Goal: Information Seeking & Learning: Stay updated

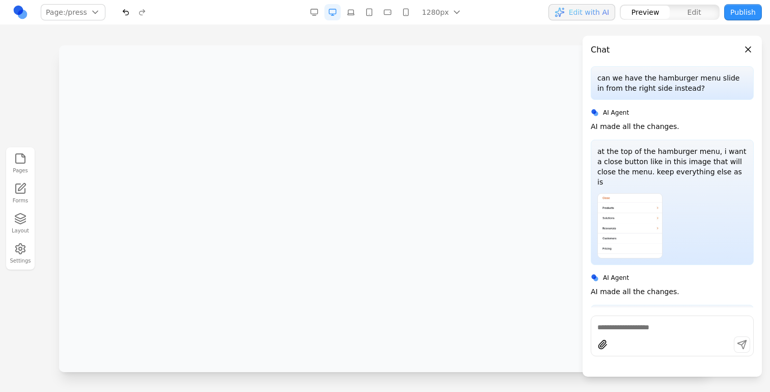
scroll to position [1203, 0]
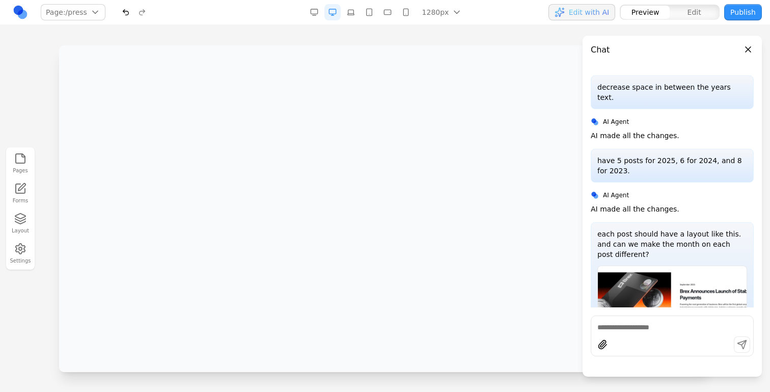
click at [750, 48] on button "Close panel" at bounding box center [748, 49] width 11 height 11
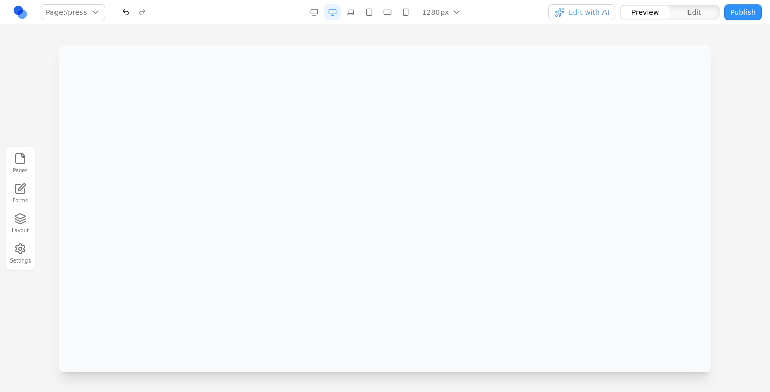
click at [601, 13] on span "Edit with AI" at bounding box center [589, 12] width 40 height 10
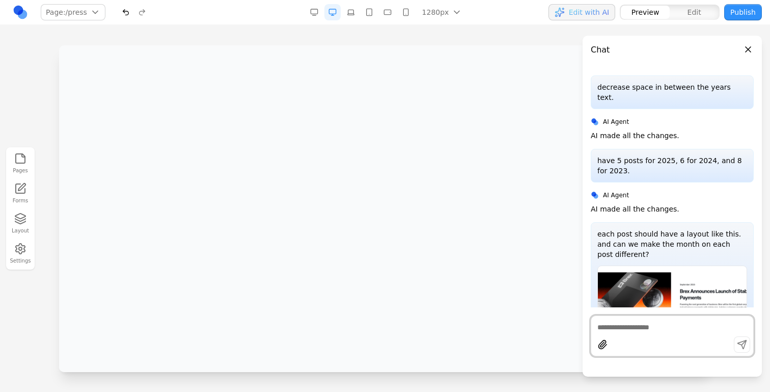
scroll to position [1500, 0]
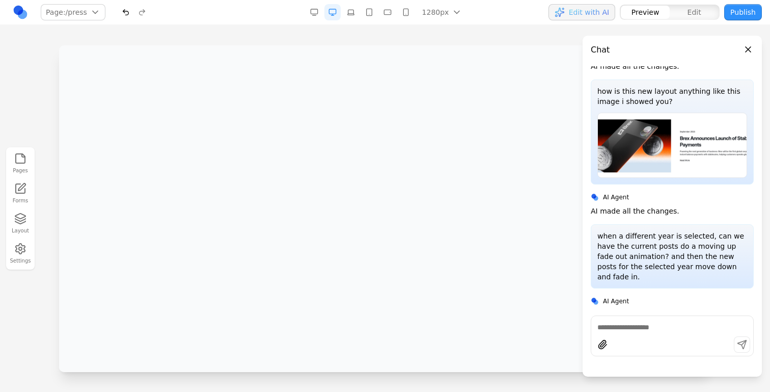
click at [614, 12] on button "Edit with AI" at bounding box center [581, 12] width 67 height 16
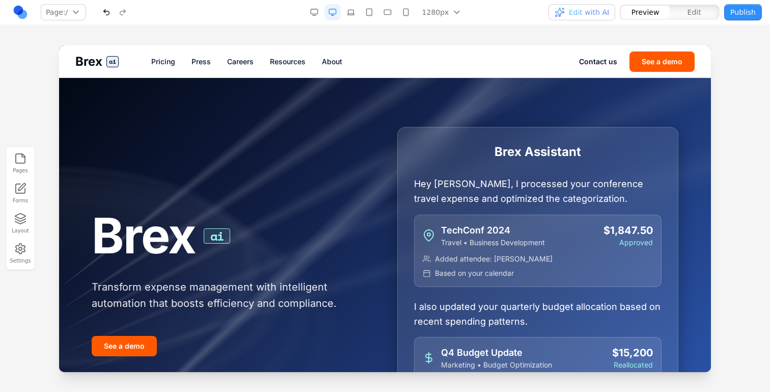
click at [165, 65] on link "Pricing" at bounding box center [163, 62] width 24 height 10
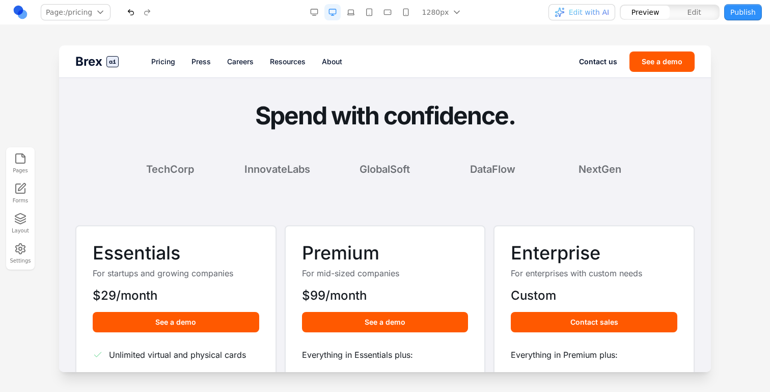
click at [191, 67] on div "Brex ai Pricing Press Careers Resources About Contact us See a demo" at bounding box center [385, 61] width 652 height 32
click at [200, 63] on link "Press" at bounding box center [200, 62] width 19 height 10
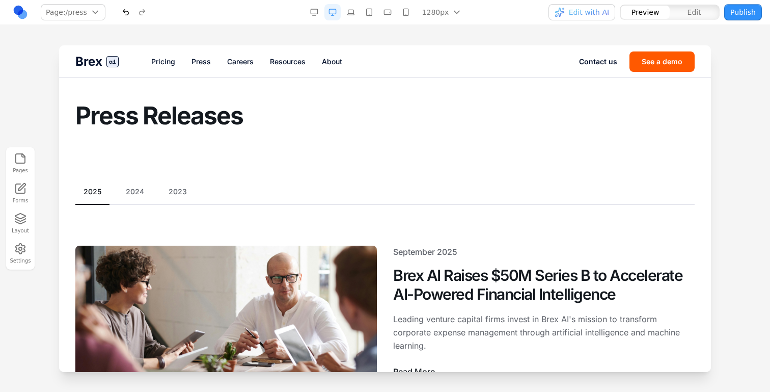
click at [355, 11] on button "button" at bounding box center [351, 12] width 16 height 16
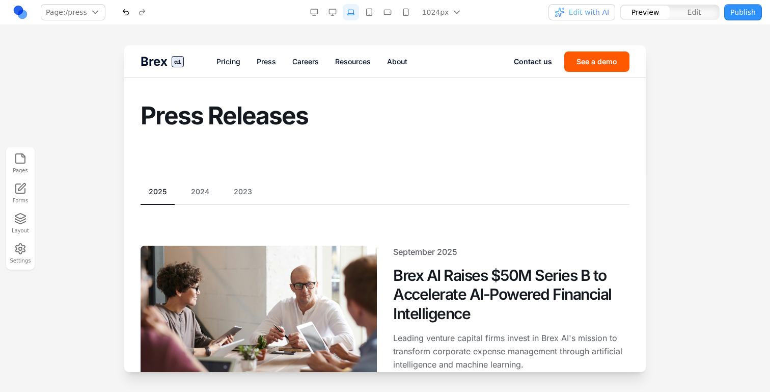
click at [335, 11] on button "button" at bounding box center [332, 12] width 16 height 16
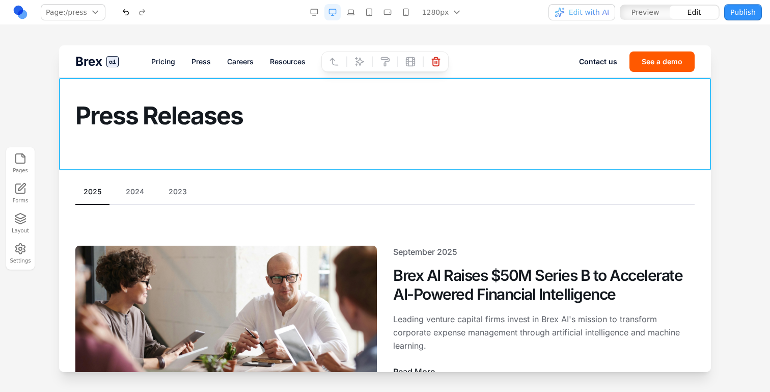
click at [113, 146] on section "Press Releases" at bounding box center [385, 124] width 652 height 92
click at [362, 57] on icon at bounding box center [359, 62] width 10 height 10
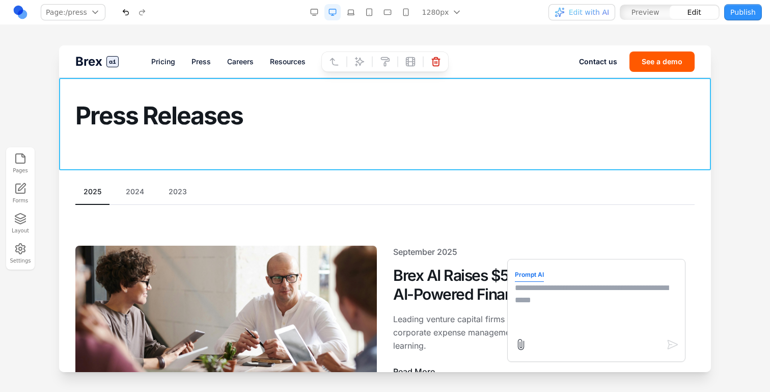
click at [548, 317] on textarea at bounding box center [596, 307] width 163 height 51
type textarea "**********"
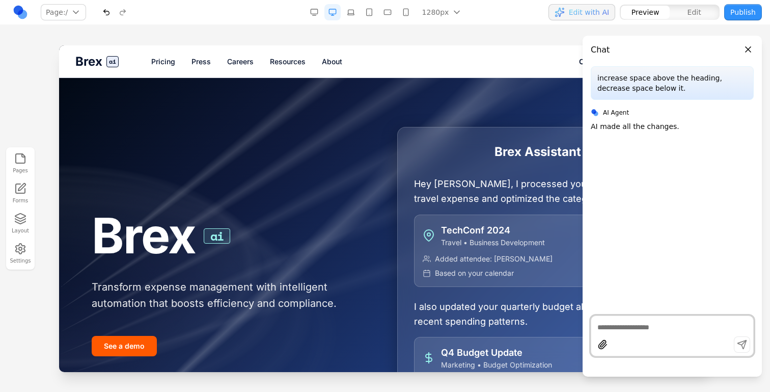
click at [208, 52] on div "Brex ai Pricing Press Careers Resources About Contact us See a demo" at bounding box center [385, 61] width 652 height 32
click at [208, 59] on link "Press" at bounding box center [200, 62] width 19 height 10
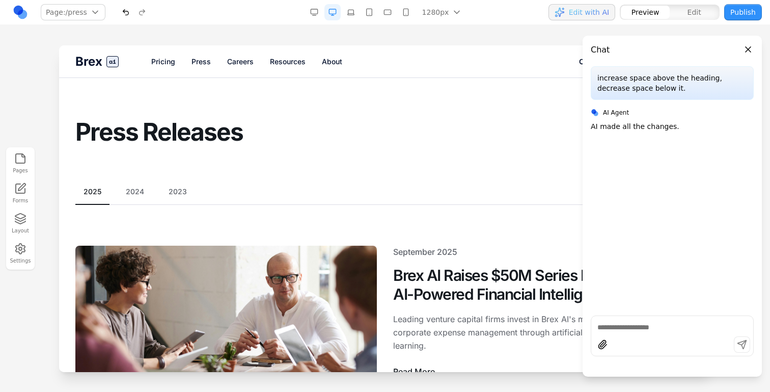
click at [753, 49] on button "Close panel" at bounding box center [748, 49] width 11 height 11
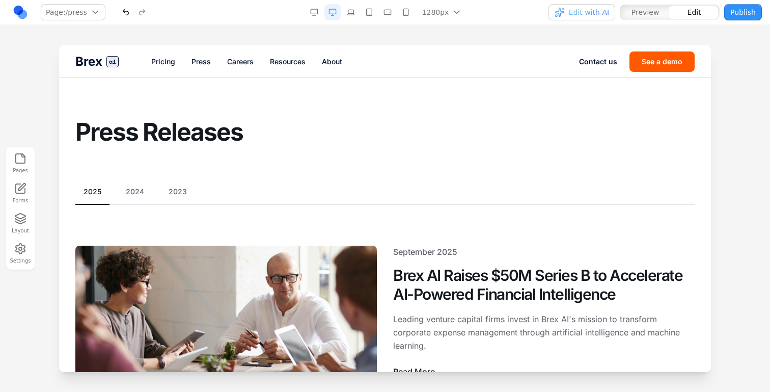
click at [200, 120] on h1 "Press Releases" at bounding box center [384, 132] width 619 height 27
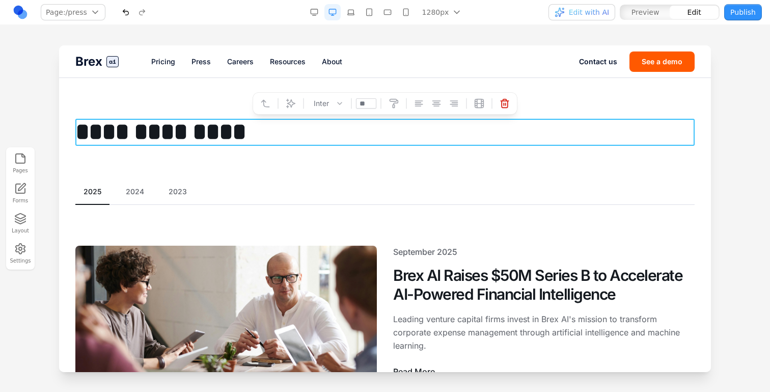
click at [173, 99] on section "**********" at bounding box center [385, 124] width 652 height 92
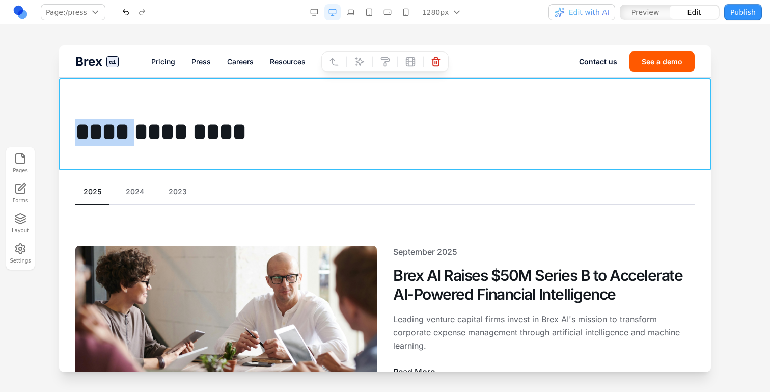
click at [173, 99] on section "**********" at bounding box center [385, 124] width 652 height 92
click at [342, 65] on div at bounding box center [384, 61] width 127 height 20
click at [354, 65] on icon at bounding box center [359, 62] width 10 height 10
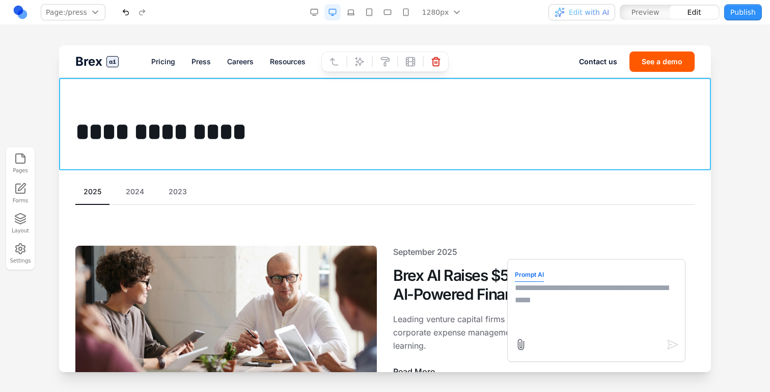
click at [570, 315] on textarea at bounding box center [596, 307] width 163 height 51
type textarea "*"
type textarea "**********"
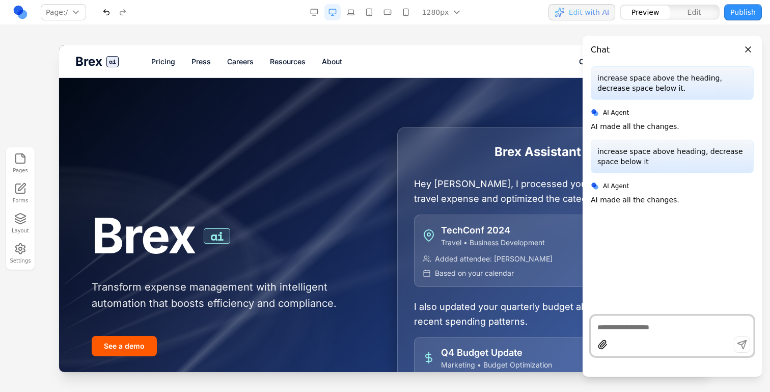
click at [209, 60] on link "Press" at bounding box center [200, 62] width 19 height 10
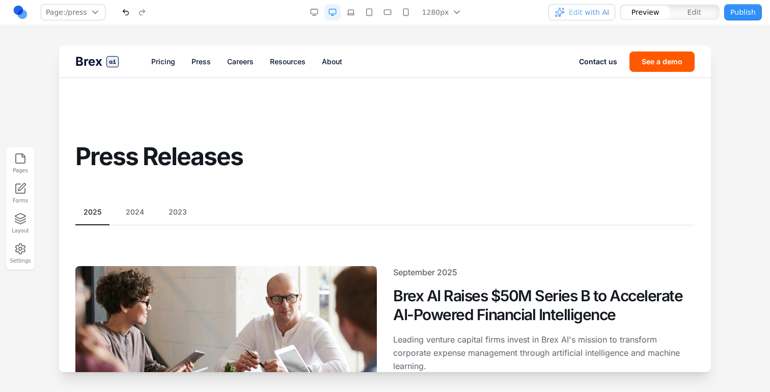
click at [562, 6] on button "Edit with AI" at bounding box center [581, 12] width 67 height 16
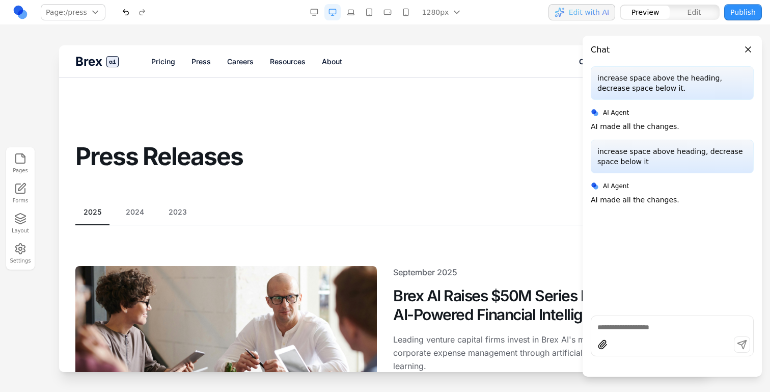
click at [562, 6] on button "Edit with AI" at bounding box center [581, 12] width 67 height 16
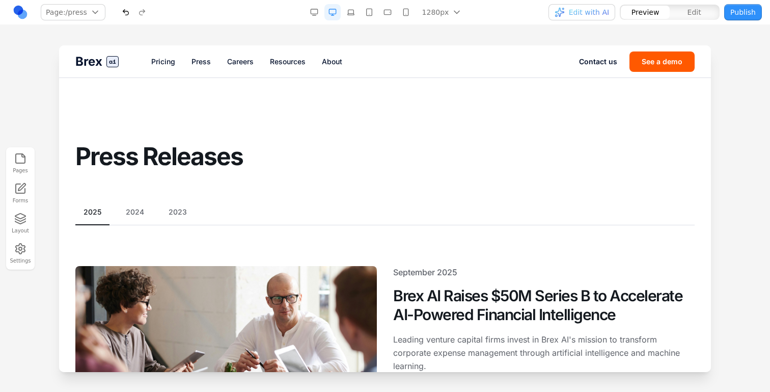
click at [133, 13] on div at bounding box center [134, 12] width 33 height 16
click at [123, 13] on button "button" at bounding box center [126, 12] width 16 height 16
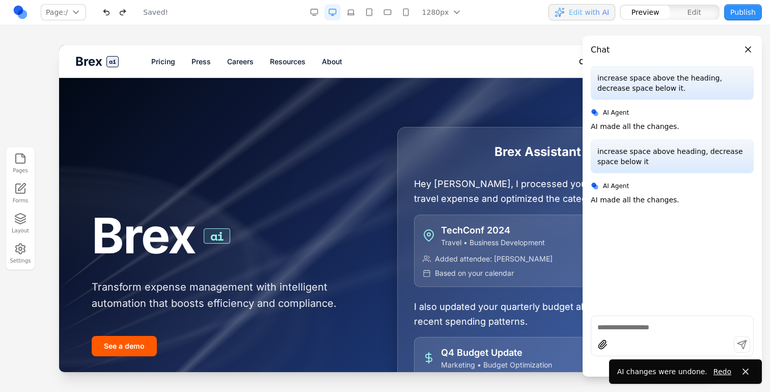
click at [194, 61] on link "Press" at bounding box center [200, 62] width 19 height 10
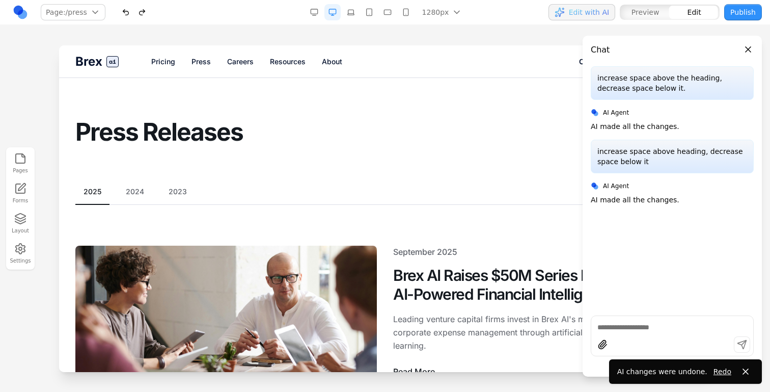
click at [206, 116] on section "Press Releases" at bounding box center [385, 124] width 652 height 92
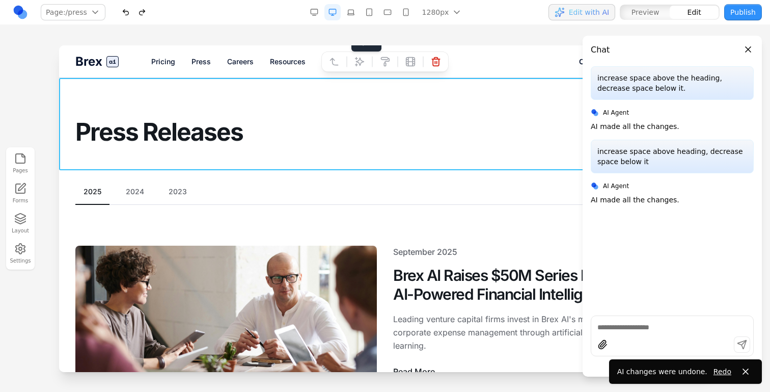
click at [355, 64] on icon at bounding box center [359, 62] width 10 height 10
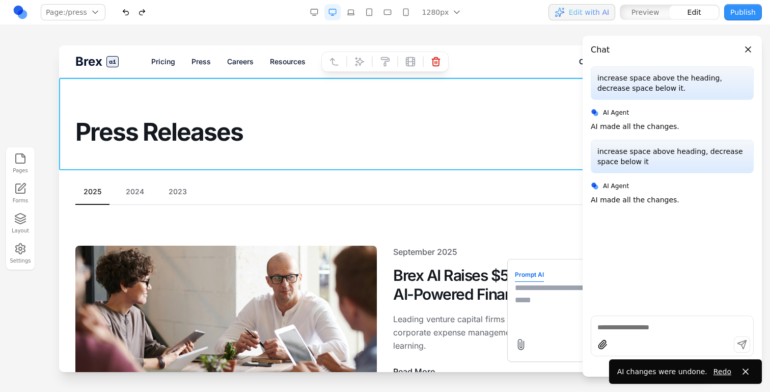
click at [531, 294] on textarea at bounding box center [596, 307] width 163 height 51
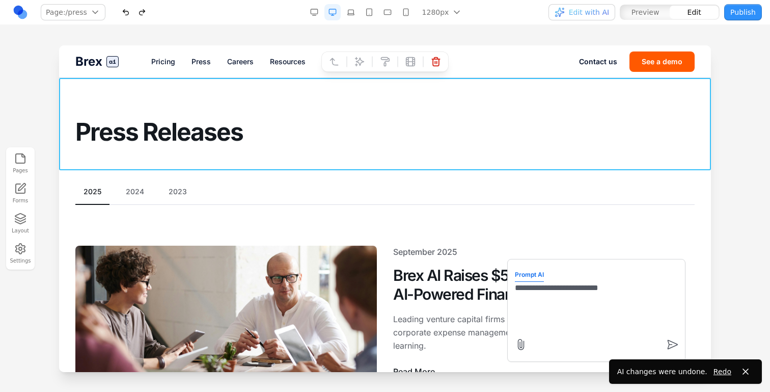
type textarea "**********"
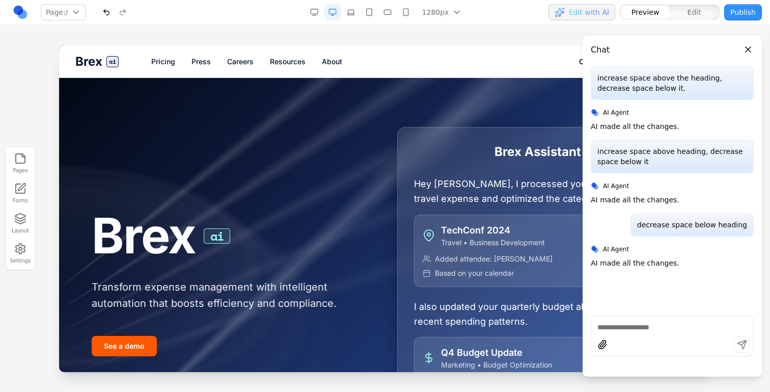
click at [206, 64] on link "Press" at bounding box center [200, 62] width 19 height 10
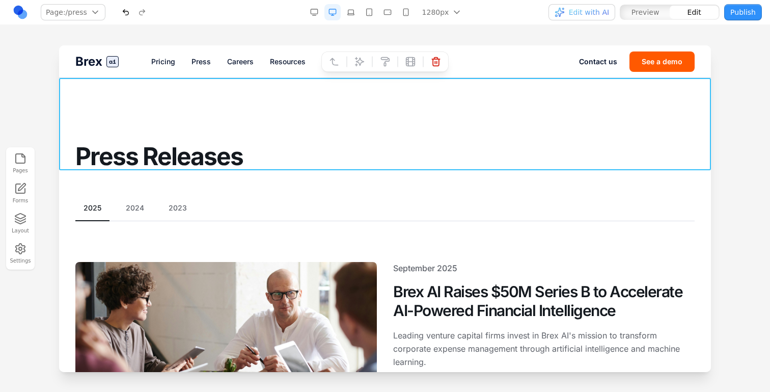
click at [229, 115] on section "Press Releases" at bounding box center [385, 124] width 652 height 92
click at [296, 155] on h1 "Press Releases" at bounding box center [384, 156] width 619 height 27
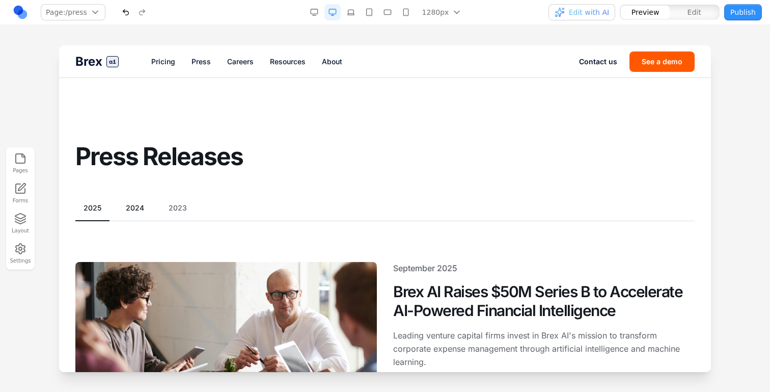
click at [138, 205] on button "2024" at bounding box center [135, 208] width 35 height 10
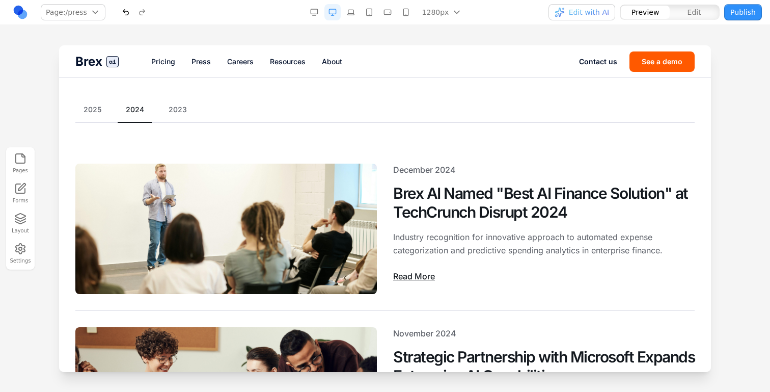
scroll to position [97, 0]
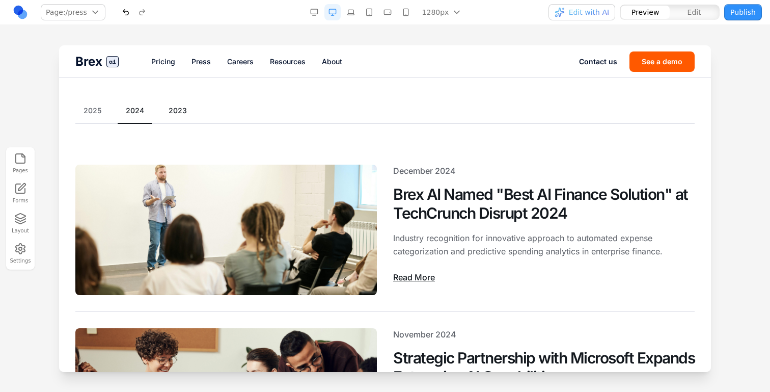
click at [177, 106] on button "2023" at bounding box center [177, 110] width 35 height 10
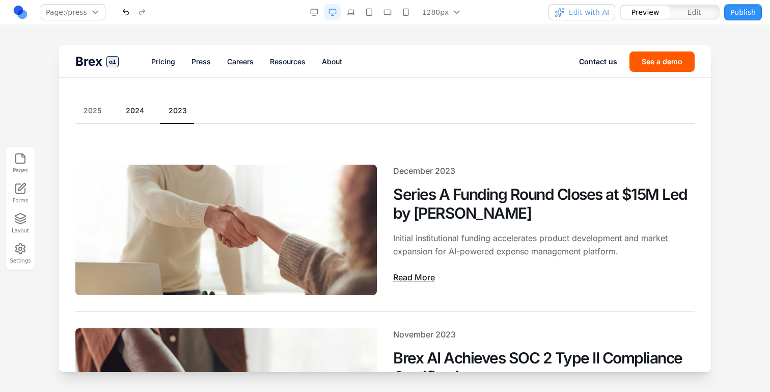
click at [148, 111] on button "2024" at bounding box center [135, 110] width 35 height 10
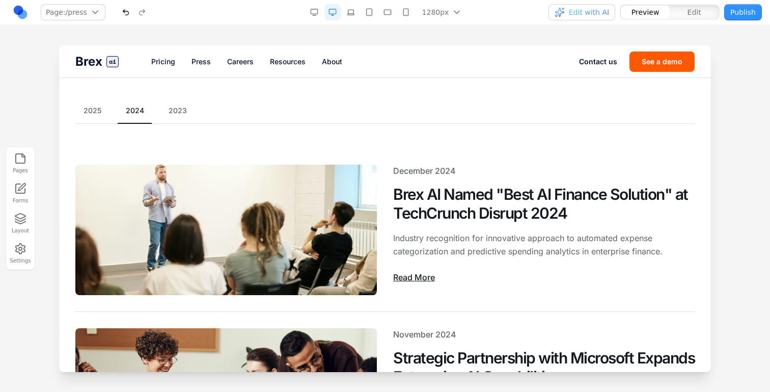
click at [100, 116] on div "2025 2024 2023" at bounding box center [384, 114] width 619 height 18
click at [93, 113] on button "2025" at bounding box center [92, 110] width 34 height 10
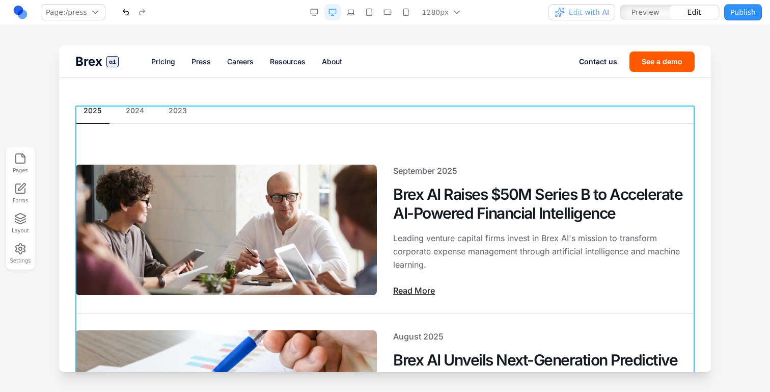
click at [362, 86] on icon at bounding box center [359, 89] width 10 height 10
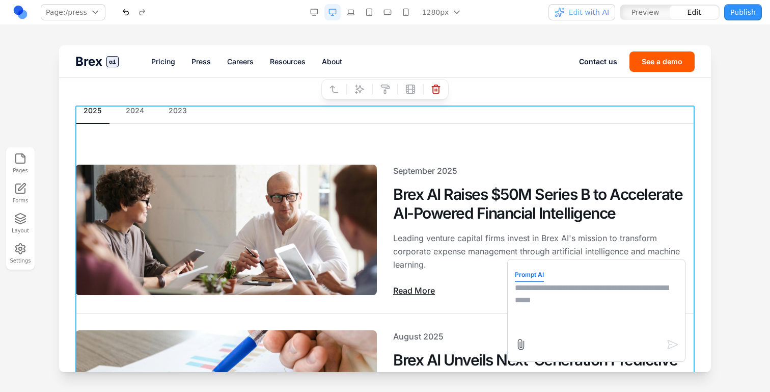
click at [528, 298] on textarea at bounding box center [596, 307] width 163 height 51
type textarea "**********"
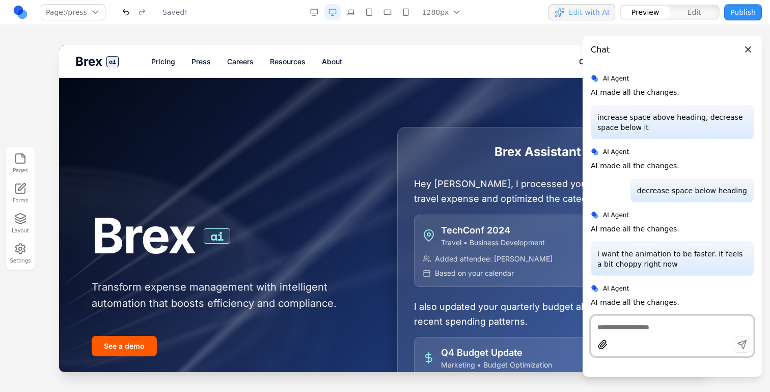
scroll to position [0, 0]
click at [190, 61] on nav "Pricing Press Careers Resources About" at bounding box center [365, 62] width 428 height 10
click at [199, 63] on link "Press" at bounding box center [200, 62] width 19 height 10
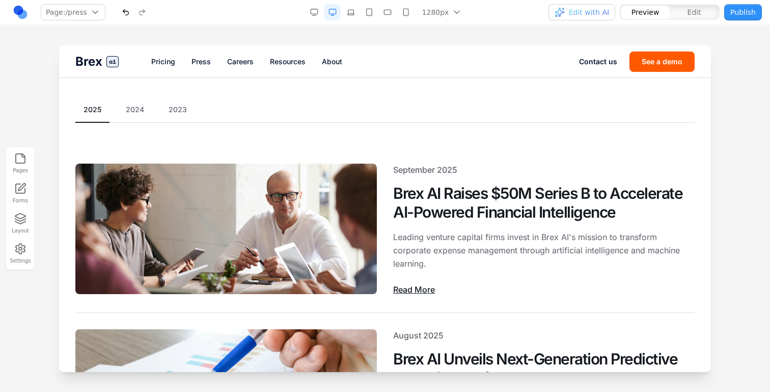
scroll to position [107, 0]
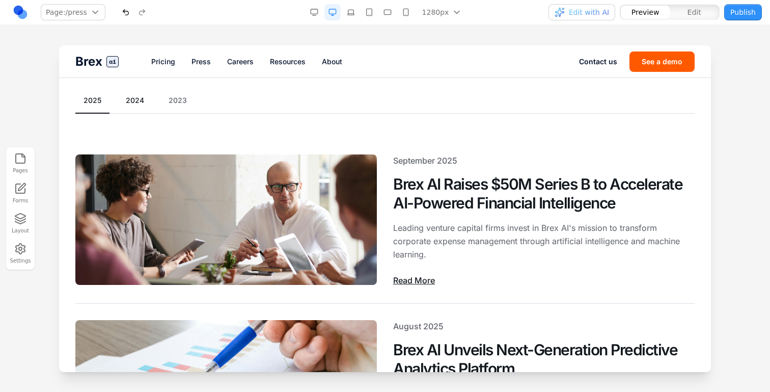
click at [144, 98] on button "2024" at bounding box center [135, 100] width 35 height 10
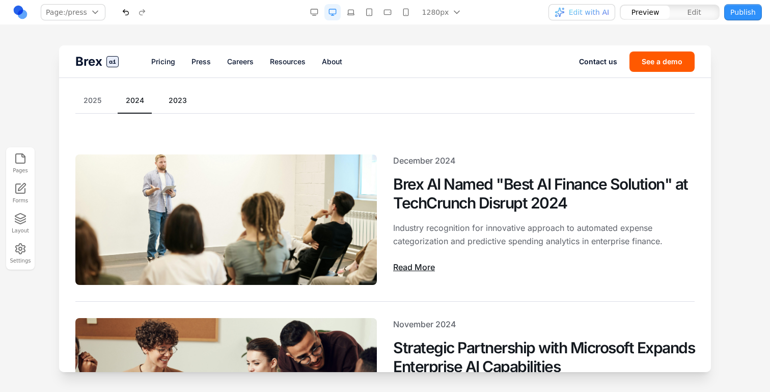
click at [183, 97] on button "2023" at bounding box center [177, 100] width 35 height 10
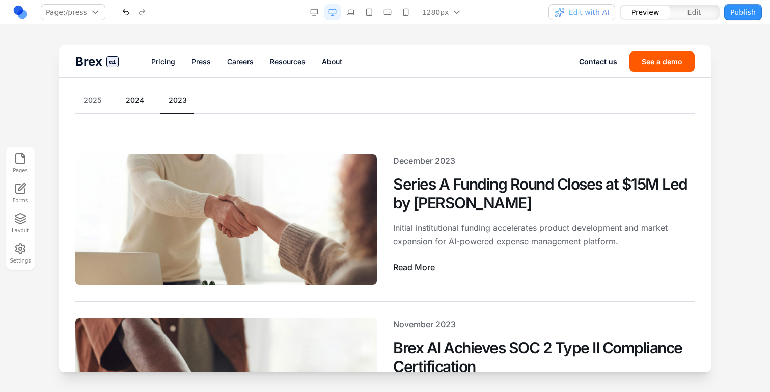
click at [137, 103] on button "2024" at bounding box center [135, 100] width 35 height 10
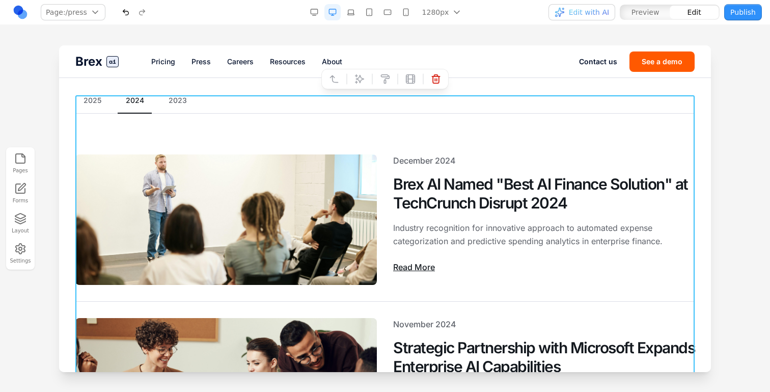
click at [365, 75] on button at bounding box center [359, 79] width 16 height 16
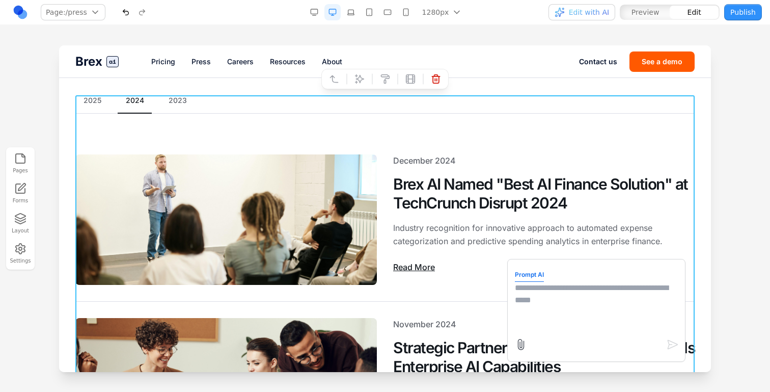
click at [548, 288] on textarea at bounding box center [596, 307] width 163 height 51
type textarea "**********"
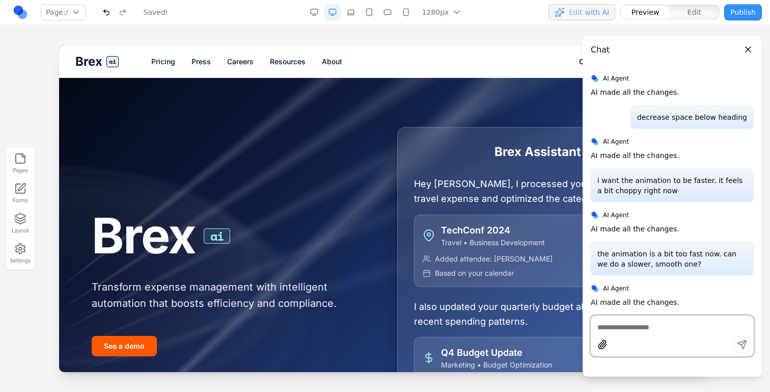
scroll to position [0, 0]
click at [207, 59] on link "Press" at bounding box center [200, 62] width 19 height 10
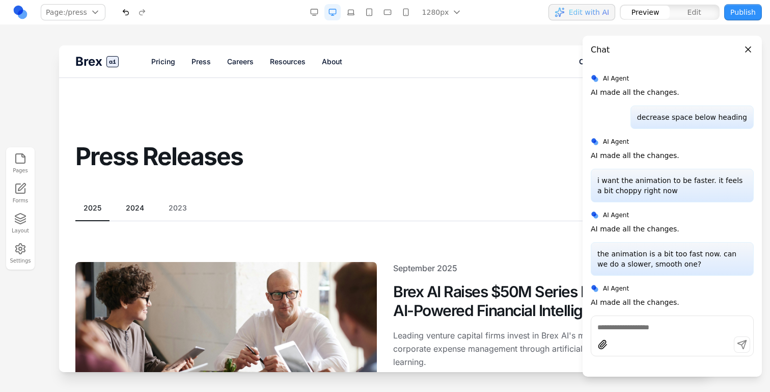
click at [142, 207] on button "2024" at bounding box center [135, 208] width 35 height 10
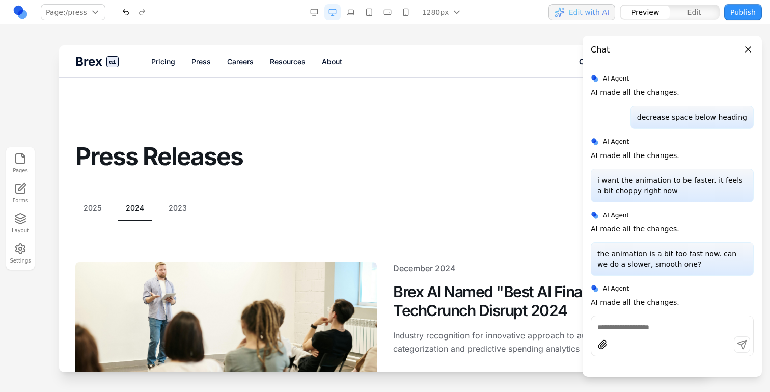
click at [99, 213] on div "2025 2024 2023" at bounding box center [384, 212] width 619 height 18
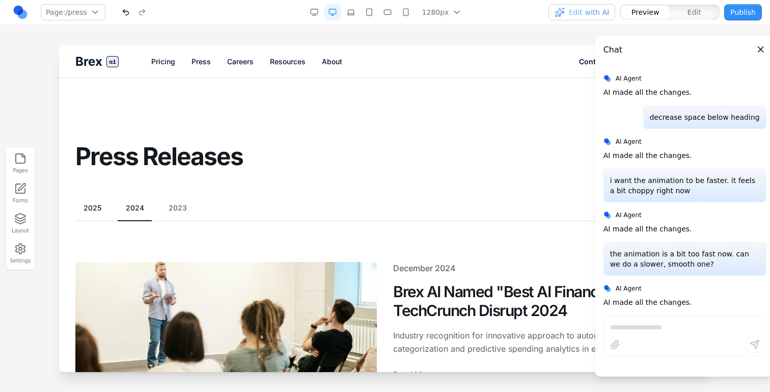
click at [98, 212] on button "2025" at bounding box center [92, 208] width 34 height 10
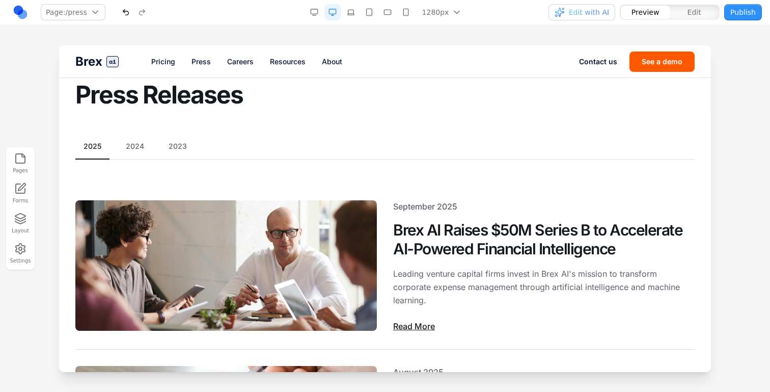
scroll to position [63, 0]
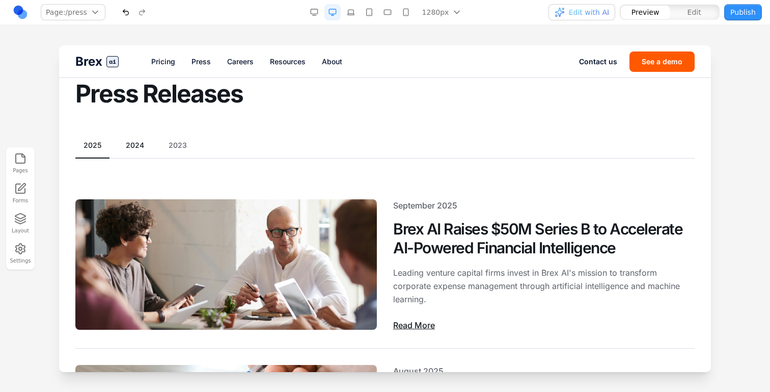
click at [142, 141] on button "2024" at bounding box center [135, 145] width 35 height 10
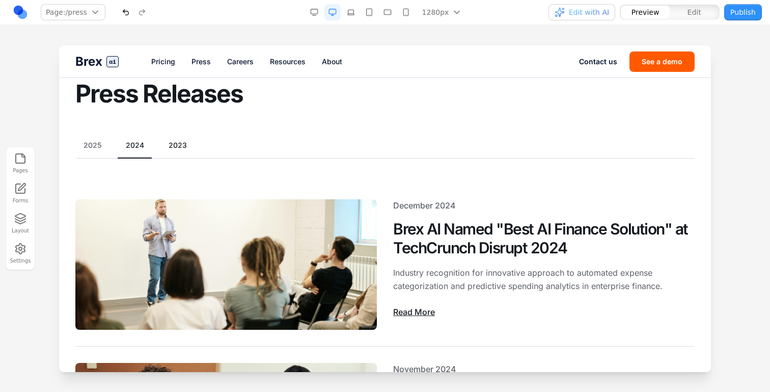
click at [167, 142] on button "2023" at bounding box center [177, 145] width 35 height 10
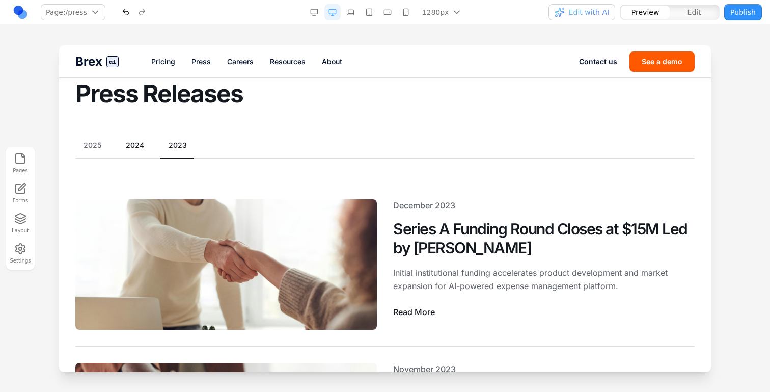
click at [136, 149] on button "2024" at bounding box center [135, 145] width 35 height 10
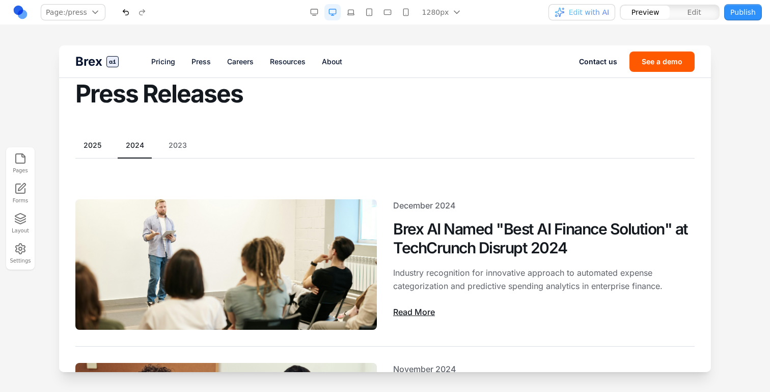
click at [94, 147] on button "2025" at bounding box center [92, 145] width 34 height 10
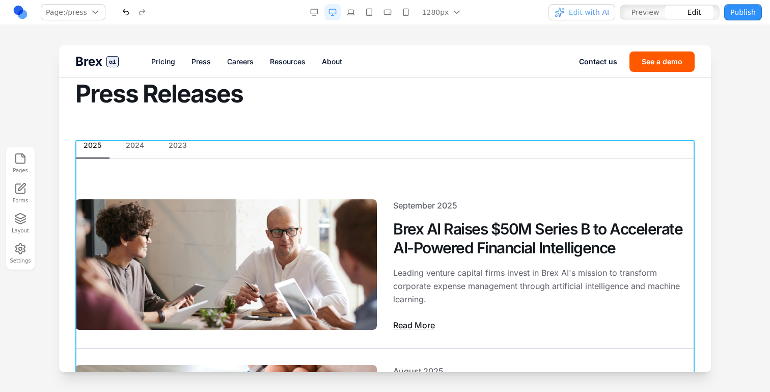
click at [359, 127] on icon at bounding box center [359, 124] width 10 height 10
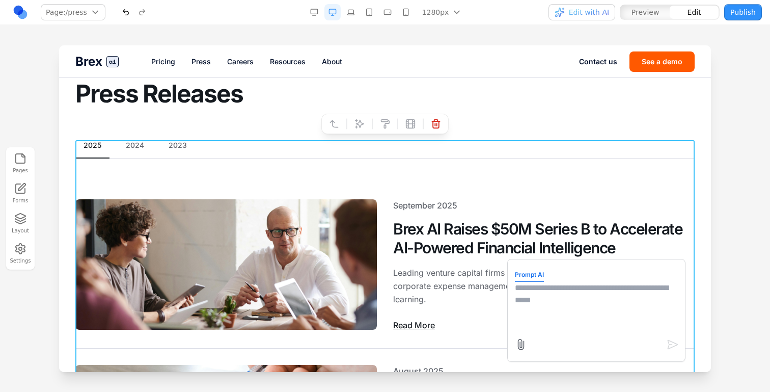
click at [572, 319] on textarea at bounding box center [596, 307] width 163 height 51
type textarea "**********"
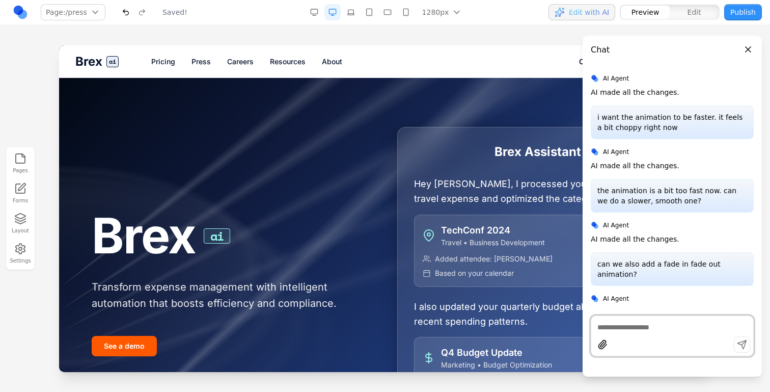
scroll to position [0, 0]
click at [202, 53] on div "Brex ai Pricing Press Careers Resources About Contact us See a demo" at bounding box center [385, 61] width 652 height 32
click at [208, 64] on link "Press" at bounding box center [200, 62] width 19 height 10
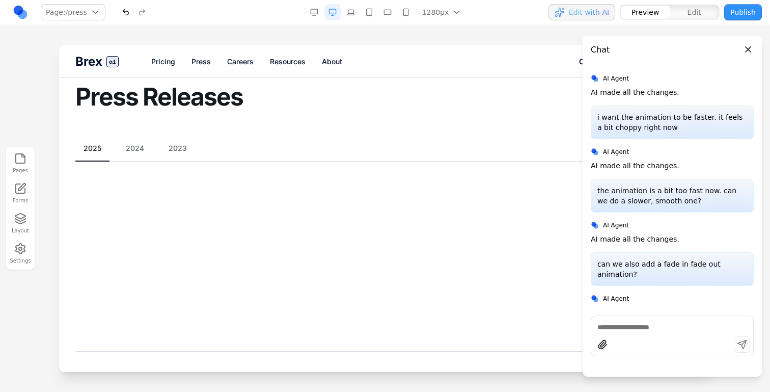
scroll to position [56, 0]
click at [130, 158] on div "2025 2024 2023" at bounding box center [384, 156] width 619 height 18
click at [131, 151] on button "2024" at bounding box center [135, 152] width 35 height 10
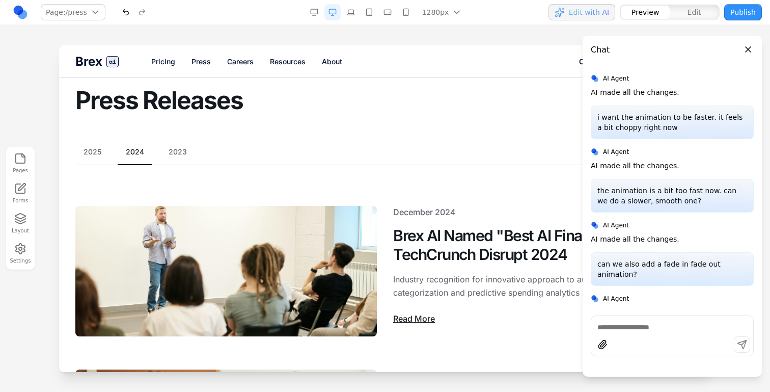
click at [131, 151] on button "2024" at bounding box center [135, 152] width 35 height 10
click at [101, 148] on button "2025" at bounding box center [92, 152] width 34 height 10
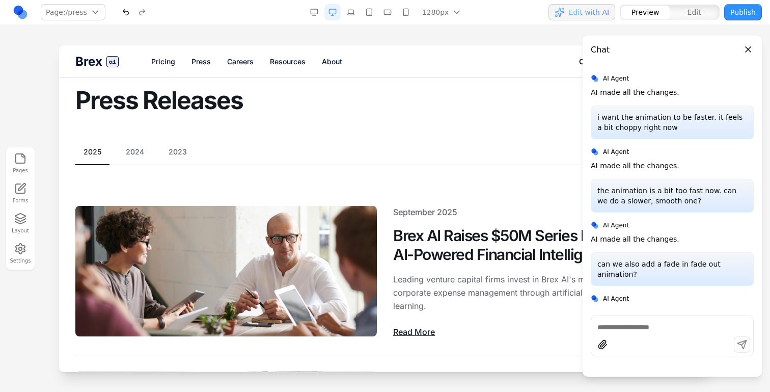
click at [131, 157] on div "2025 2024 2023" at bounding box center [384, 156] width 619 height 18
click at [131, 156] on button "2024" at bounding box center [135, 152] width 35 height 10
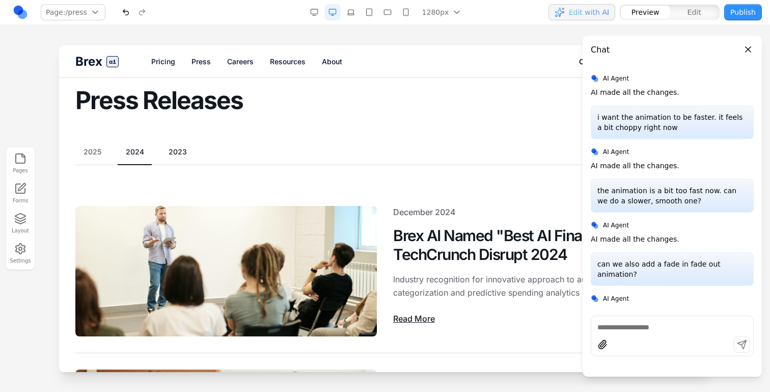
click at [169, 149] on button "2023" at bounding box center [177, 152] width 35 height 10
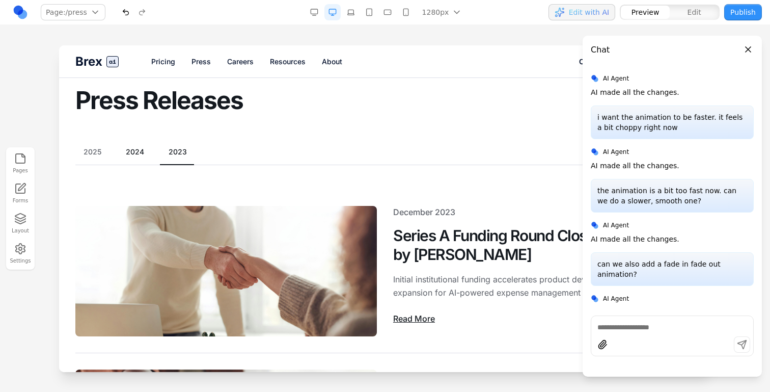
click at [142, 150] on button "2024" at bounding box center [135, 152] width 35 height 10
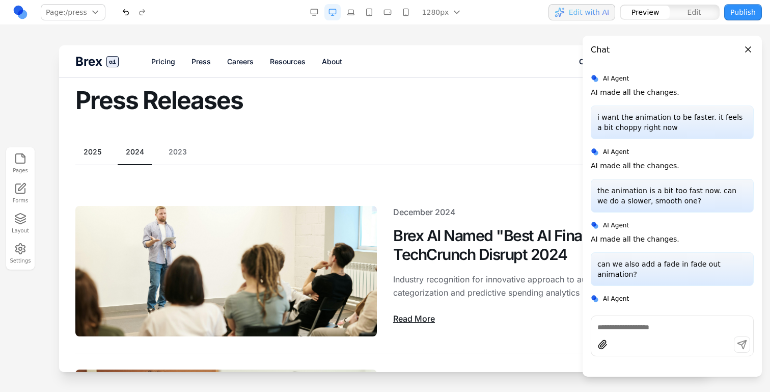
click at [100, 152] on button "2025" at bounding box center [92, 152] width 34 height 10
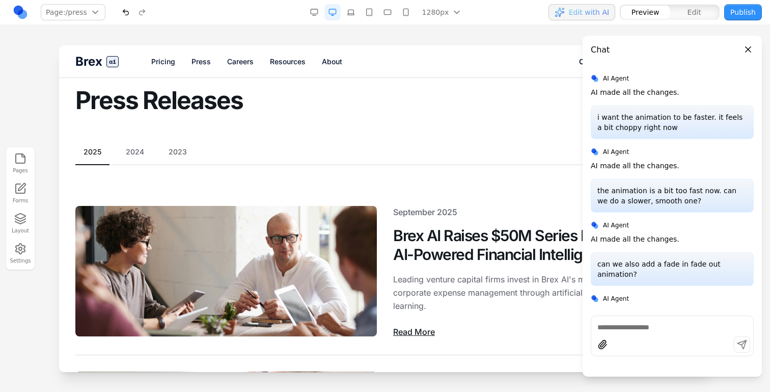
click at [170, 64] on link "Pricing" at bounding box center [163, 62] width 24 height 10
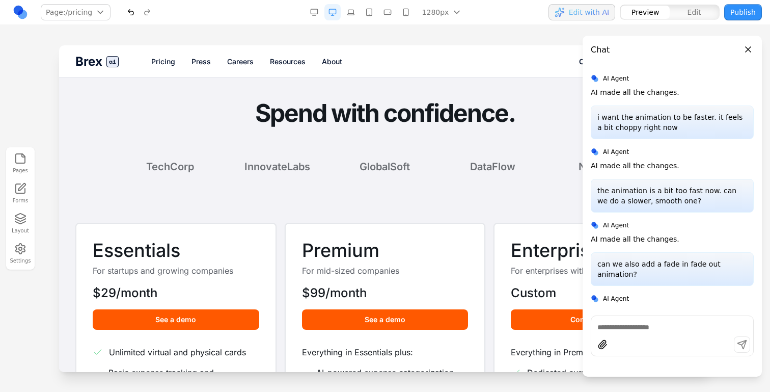
scroll to position [0, 0]
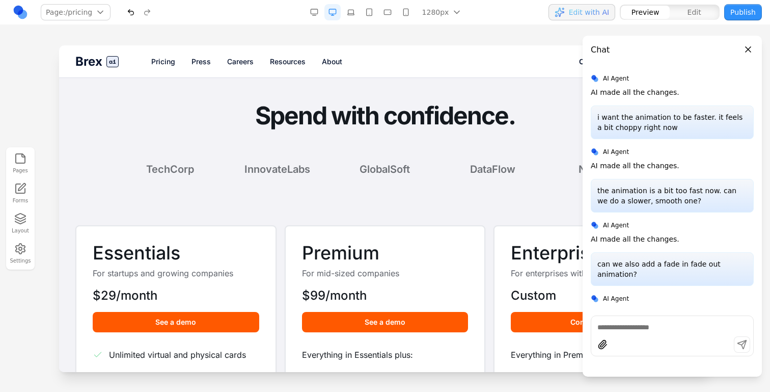
click at [202, 60] on link "Press" at bounding box center [200, 62] width 19 height 10
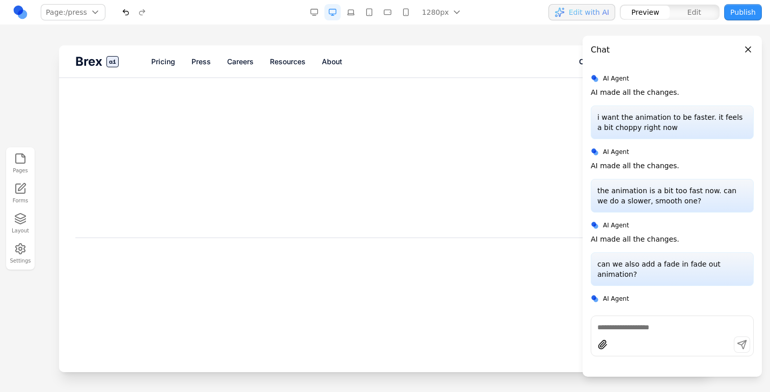
scroll to position [102, 0]
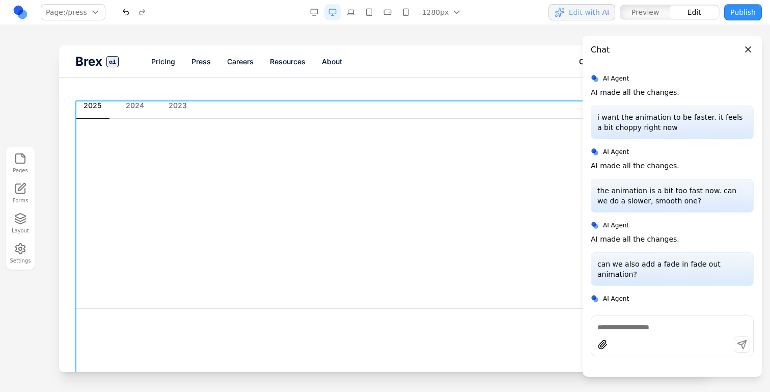
click at [364, 75] on div at bounding box center [384, 84] width 127 height 20
click at [358, 80] on icon at bounding box center [359, 84] width 10 height 10
click at [535, 303] on textarea at bounding box center [596, 307] width 163 height 51
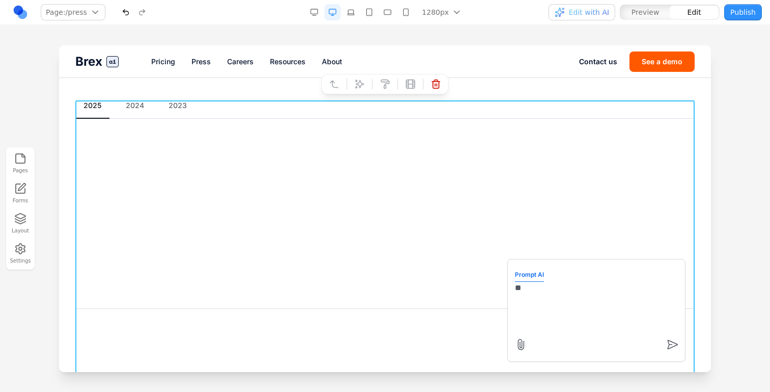
type textarea "*"
type textarea "**********"
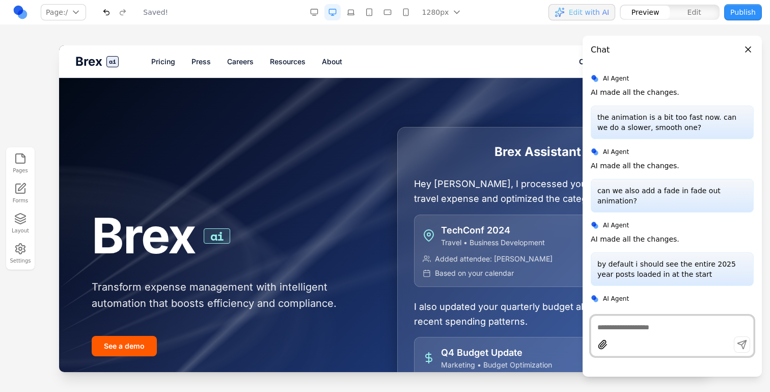
scroll to position [0, 0]
click at [212, 59] on nav "Pricing Press Careers Resources About" at bounding box center [365, 62] width 428 height 10
click at [206, 59] on link "Press" at bounding box center [200, 62] width 19 height 10
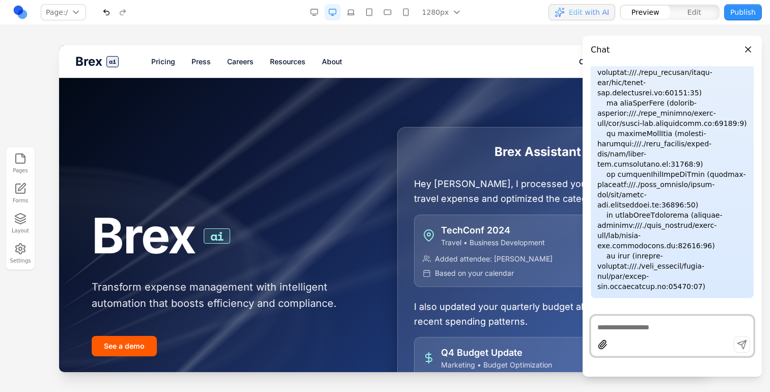
scroll to position [765, 0]
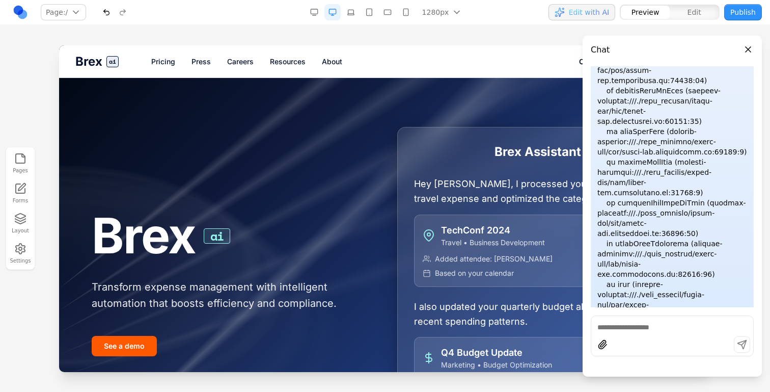
click at [201, 64] on link "Press" at bounding box center [200, 62] width 19 height 10
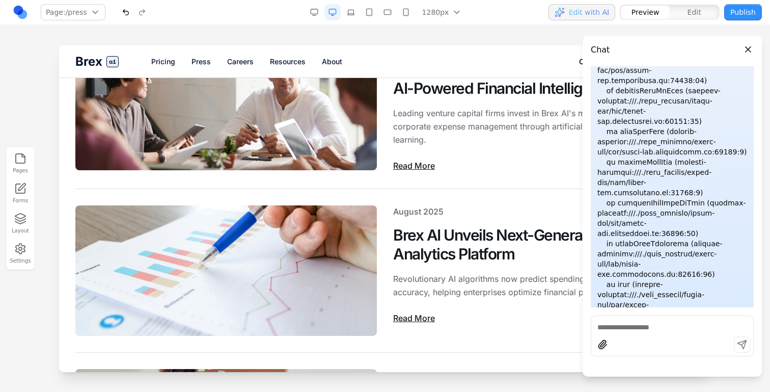
scroll to position [85, 0]
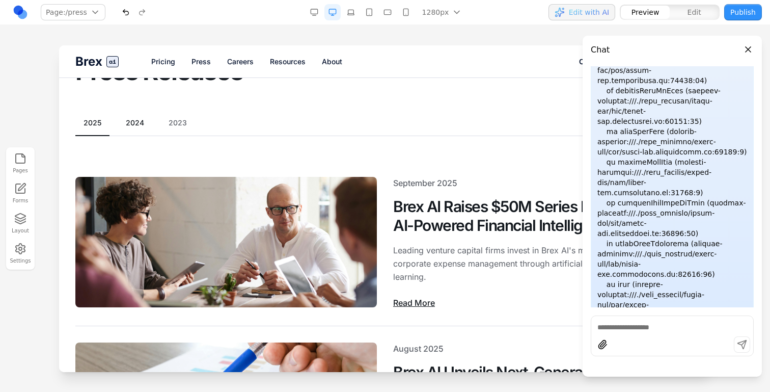
click at [128, 127] on button "2024" at bounding box center [135, 123] width 35 height 10
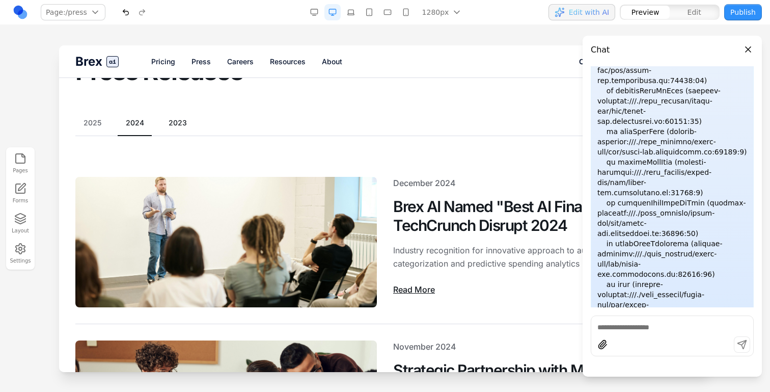
click at [166, 126] on button "2023" at bounding box center [177, 123] width 35 height 10
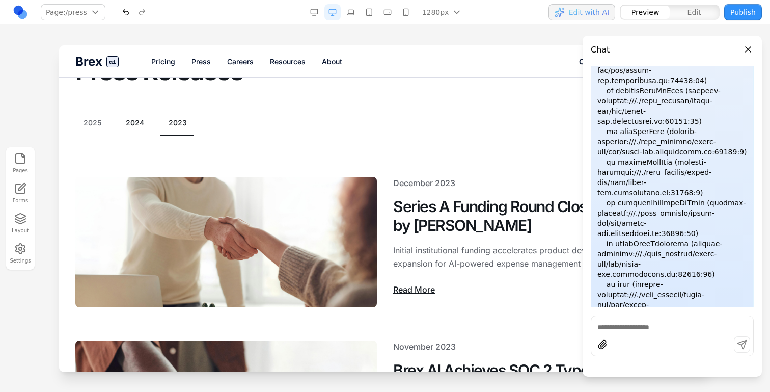
click at [147, 125] on button "2024" at bounding box center [135, 123] width 35 height 10
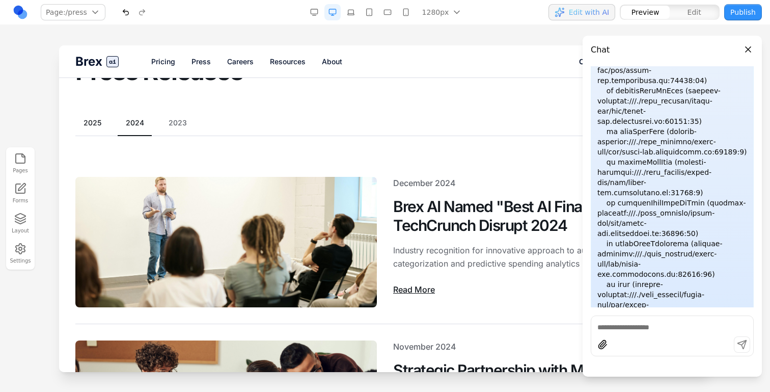
click at [98, 124] on button "2025" at bounding box center [92, 123] width 34 height 10
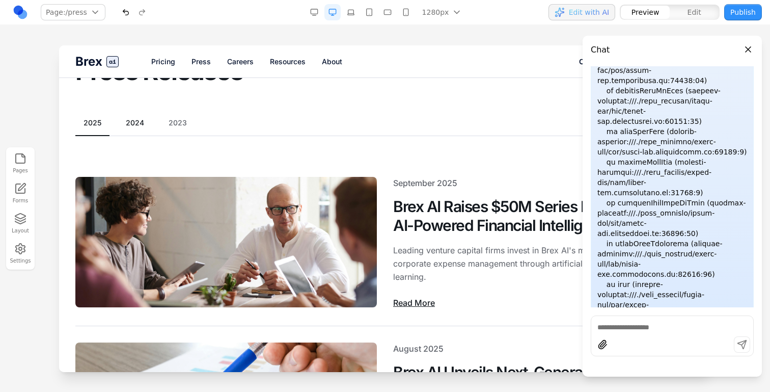
click at [142, 123] on button "2024" at bounding box center [135, 123] width 35 height 10
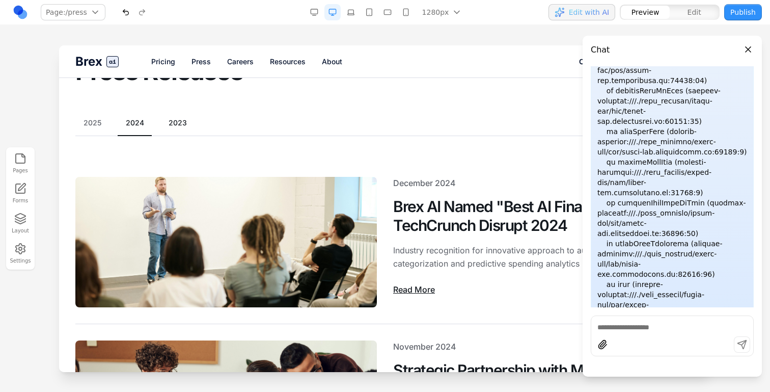
click at [185, 124] on button "2023" at bounding box center [177, 123] width 35 height 10
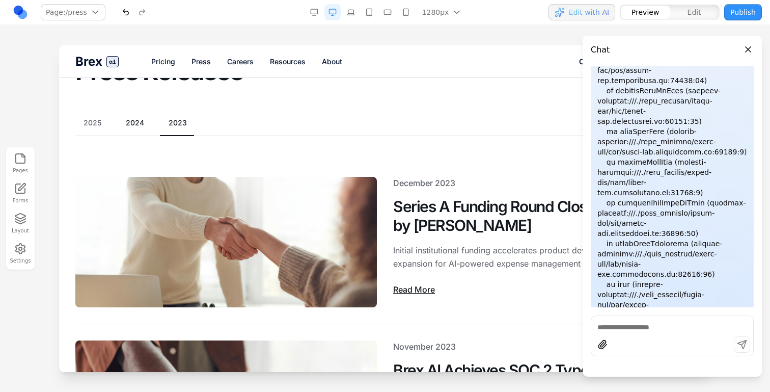
click at [132, 126] on button "2024" at bounding box center [135, 123] width 35 height 10
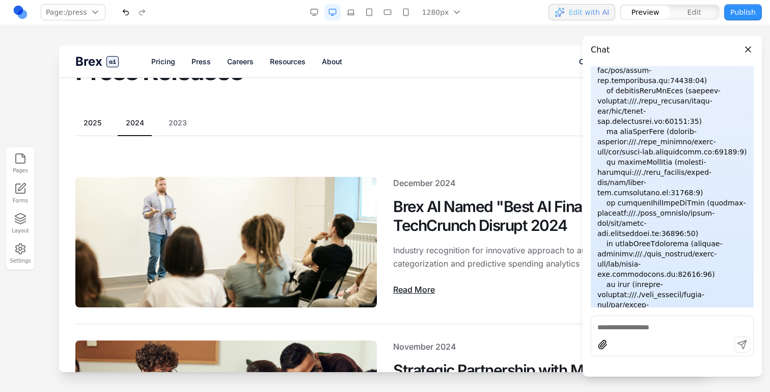
click at [106, 125] on button "2025" at bounding box center [92, 123] width 34 height 10
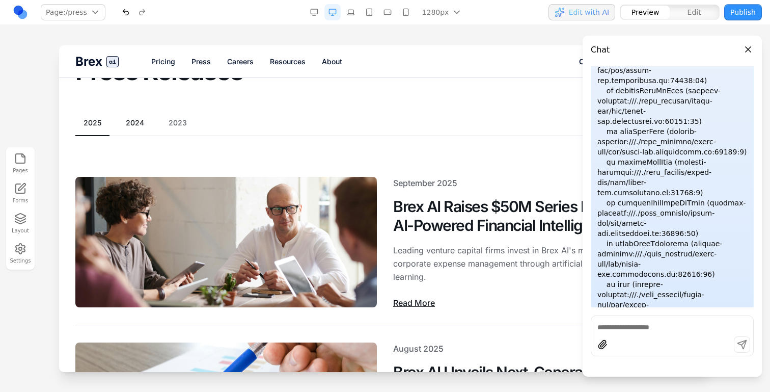
click at [138, 124] on button "2024" at bounding box center [135, 123] width 35 height 10
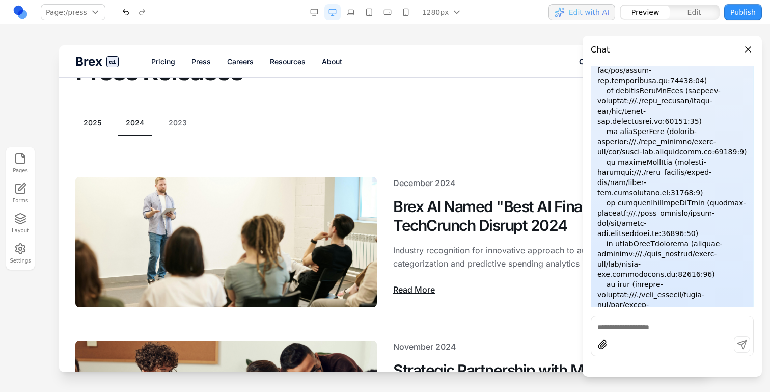
click at [91, 124] on button "2025" at bounding box center [92, 123] width 34 height 10
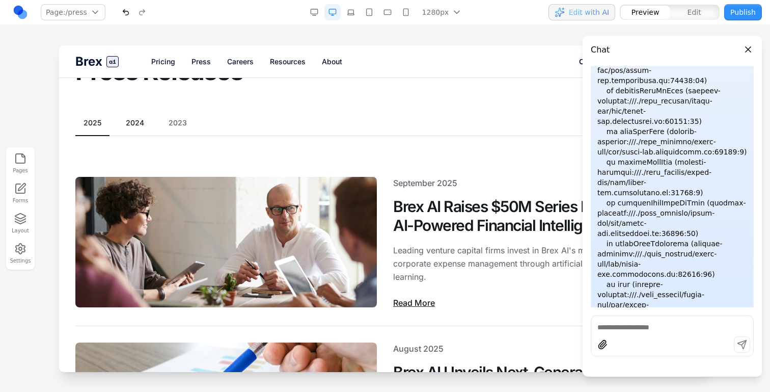
click at [131, 127] on button "2024" at bounding box center [135, 123] width 35 height 10
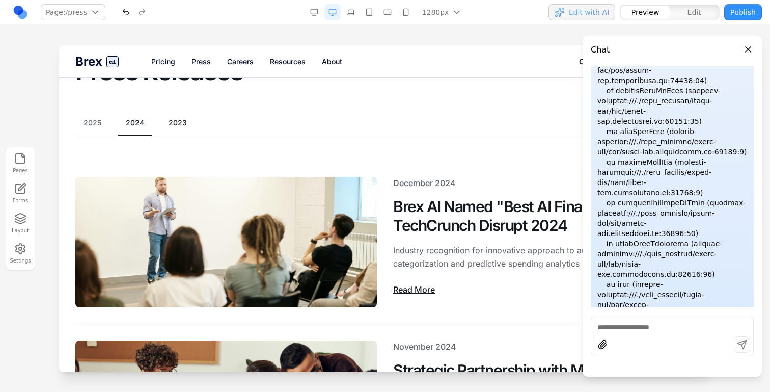
click at [177, 121] on button "2023" at bounding box center [177, 123] width 35 height 10
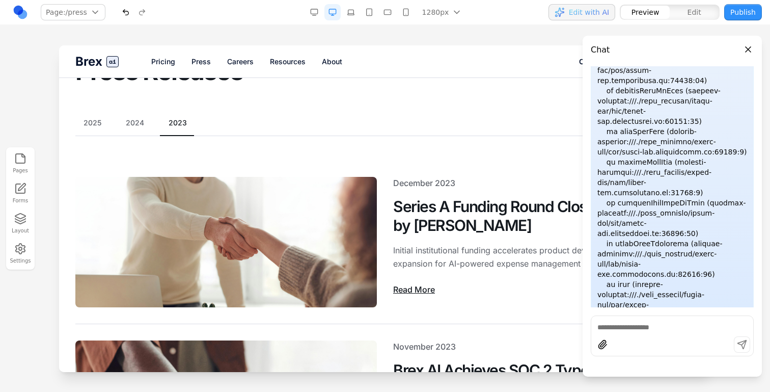
click at [130, 128] on div "2025 2024 2023" at bounding box center [384, 127] width 619 height 18
click at [142, 126] on button "2024" at bounding box center [135, 123] width 35 height 10
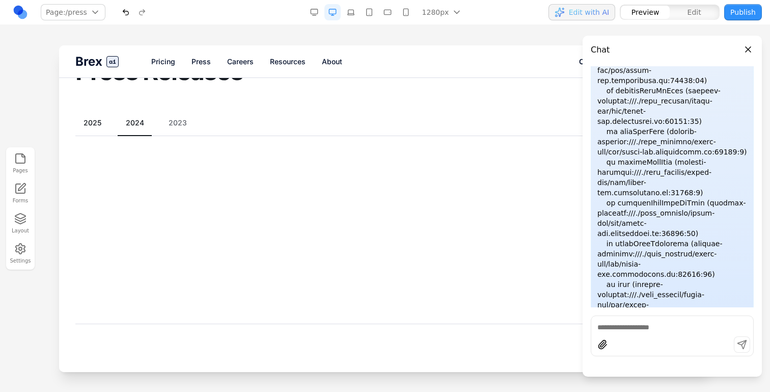
click at [105, 126] on button "2025" at bounding box center [92, 123] width 34 height 10
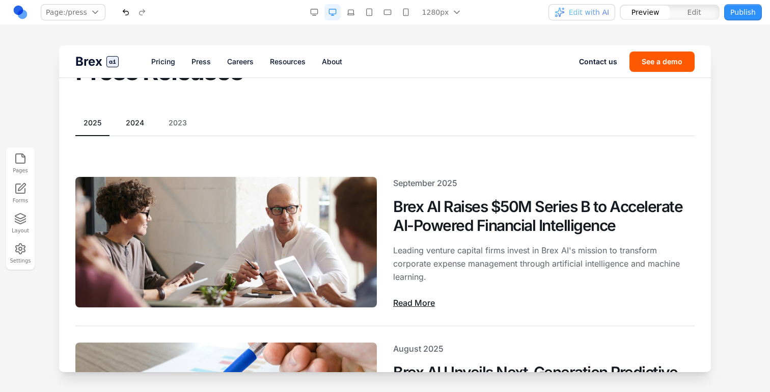
click at [133, 119] on button "2024" at bounding box center [135, 123] width 35 height 10
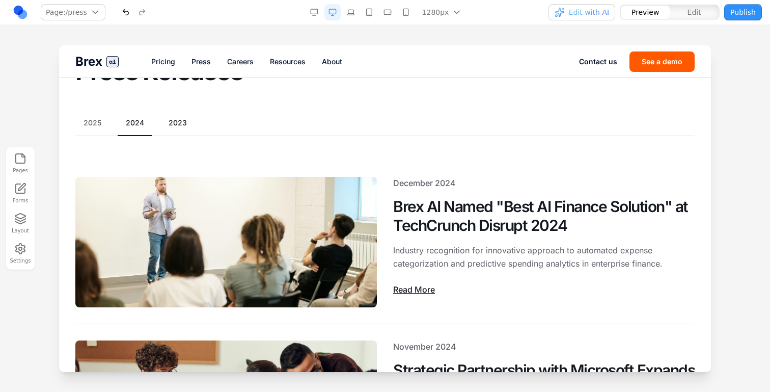
click at [169, 122] on button "2023" at bounding box center [177, 123] width 35 height 10
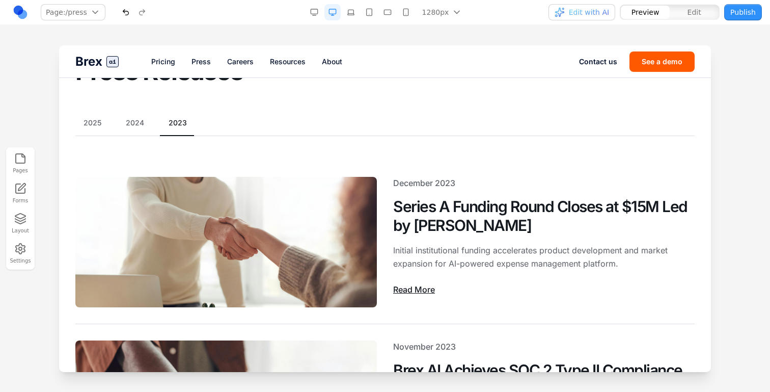
scroll to position [88, 0]
